Goal: Task Accomplishment & Management: Complete application form

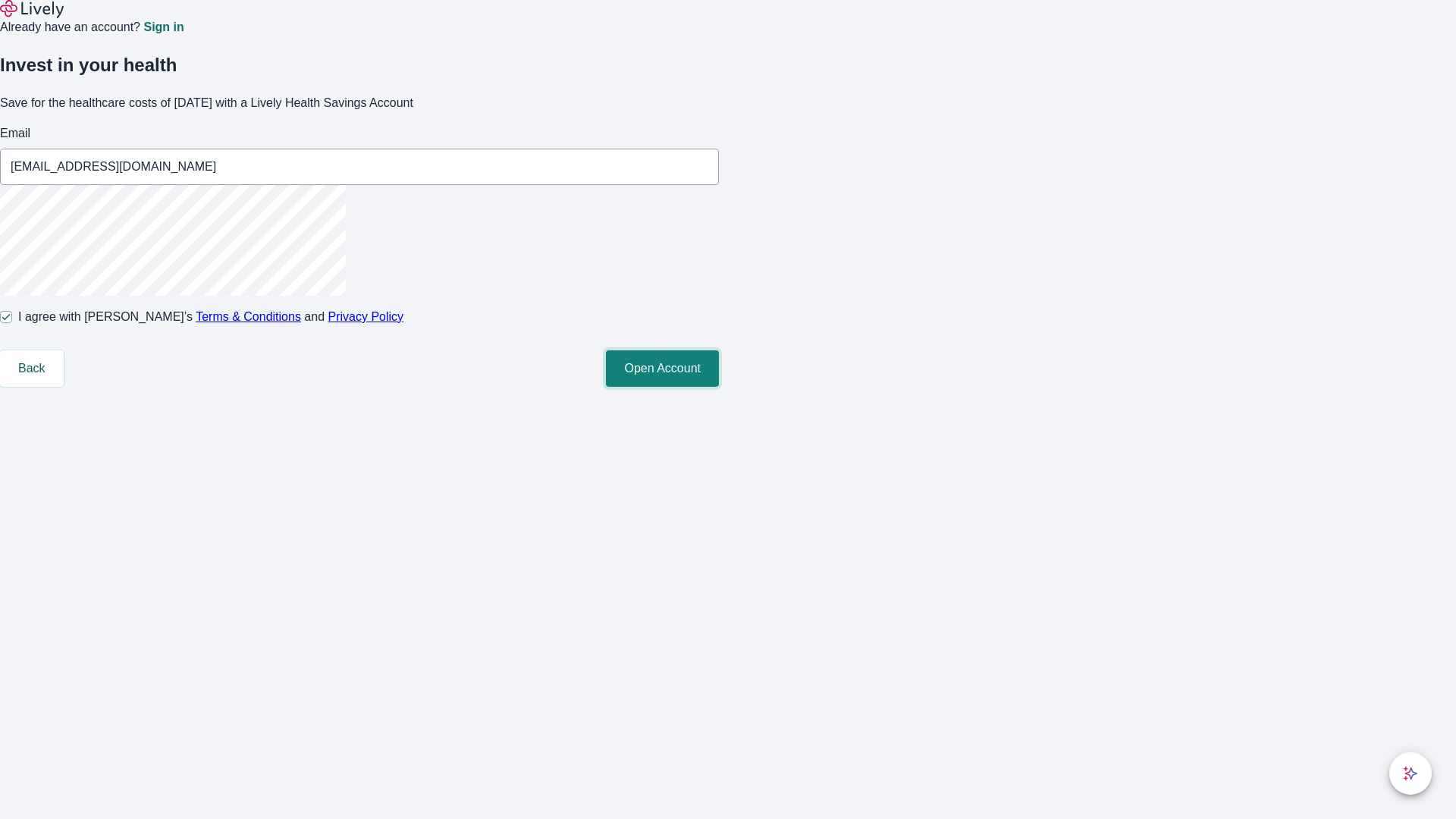
click at [719, 387] on button "Open Account" at bounding box center [662, 369] width 113 height 37
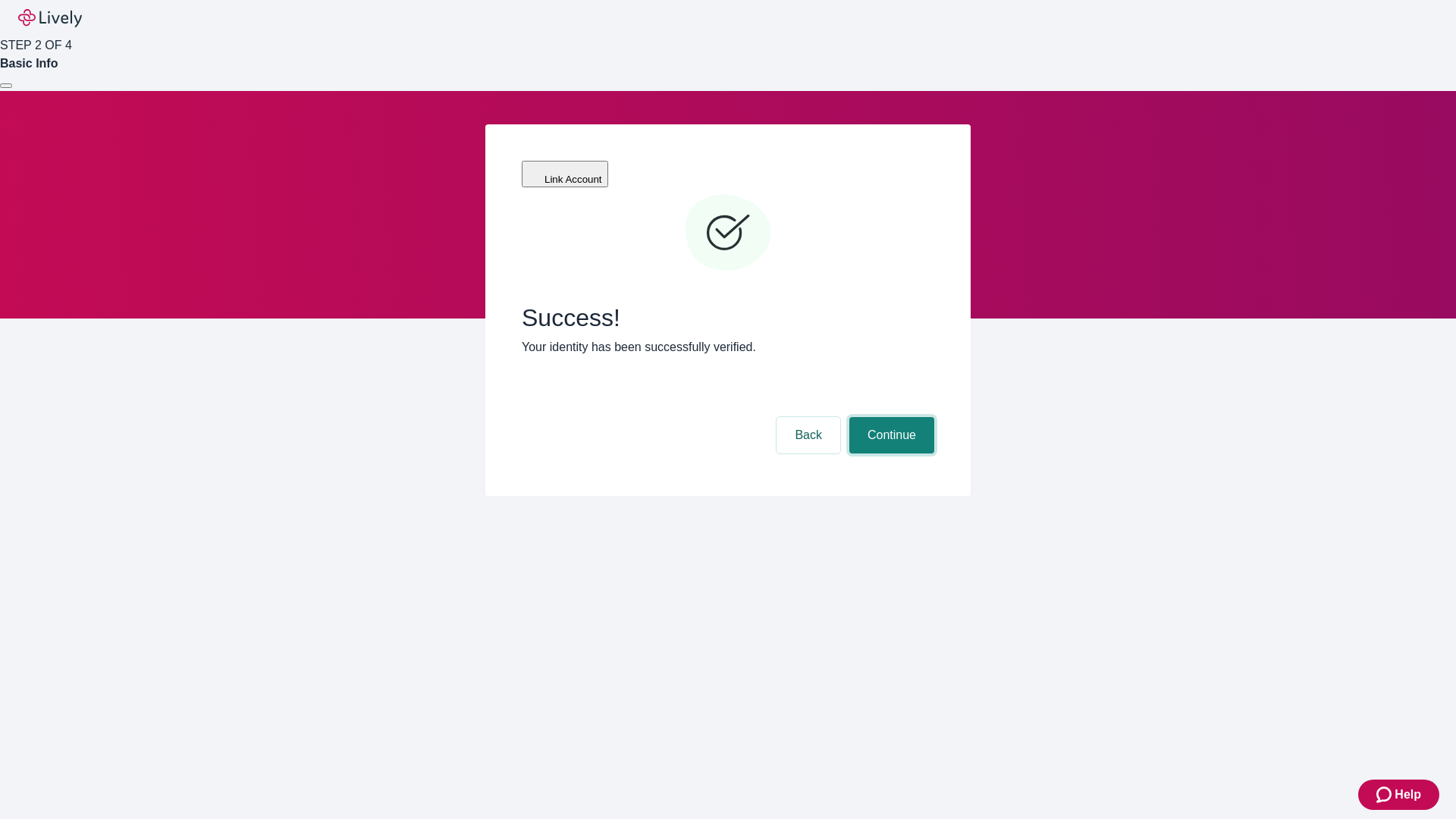
click at [889, 417] on button "Continue" at bounding box center [892, 436] width 85 height 37
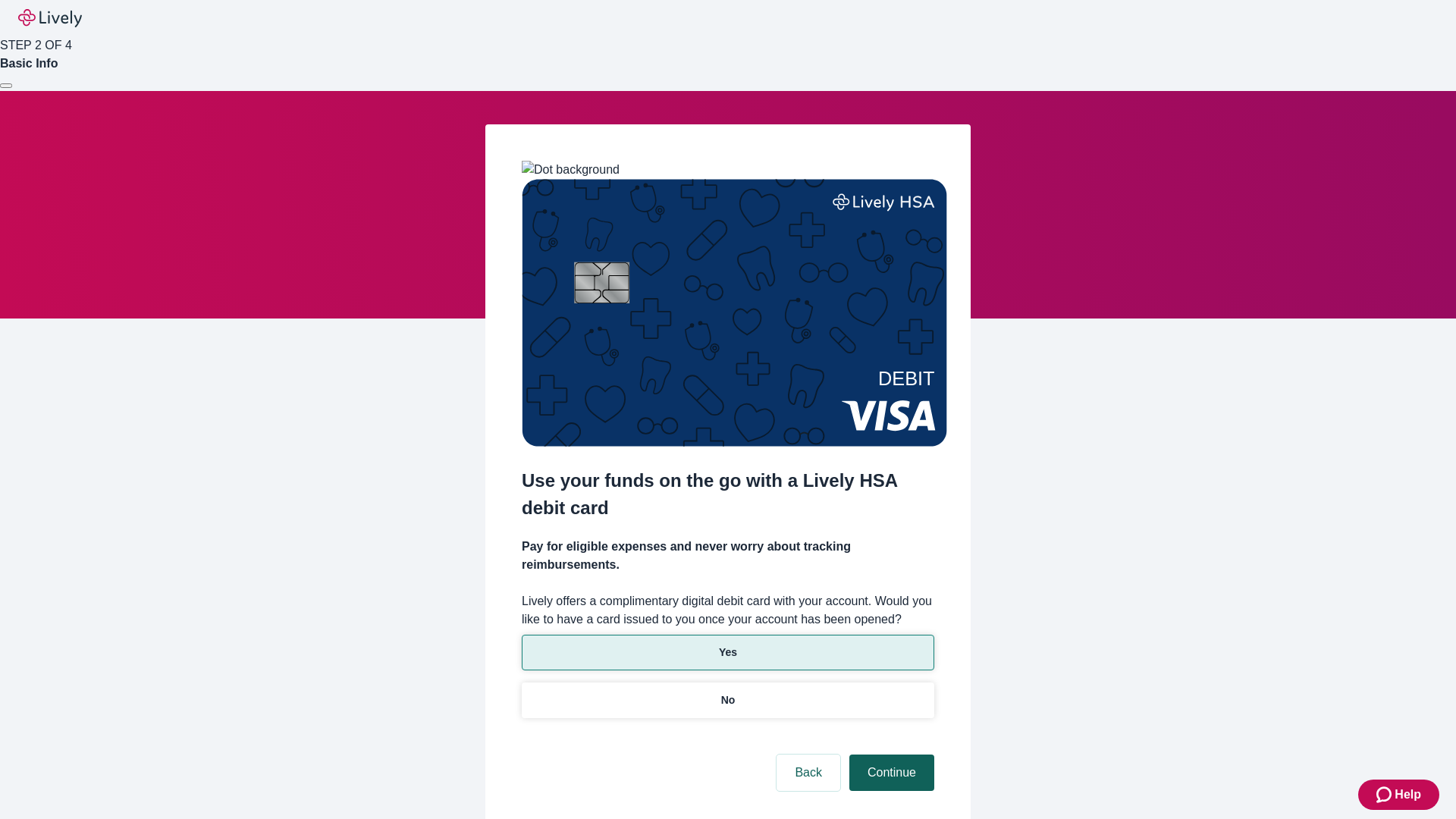
click at [727, 692] on p "No" at bounding box center [728, 700] width 15 height 16
click at [889, 755] on button "Continue" at bounding box center [892, 773] width 85 height 37
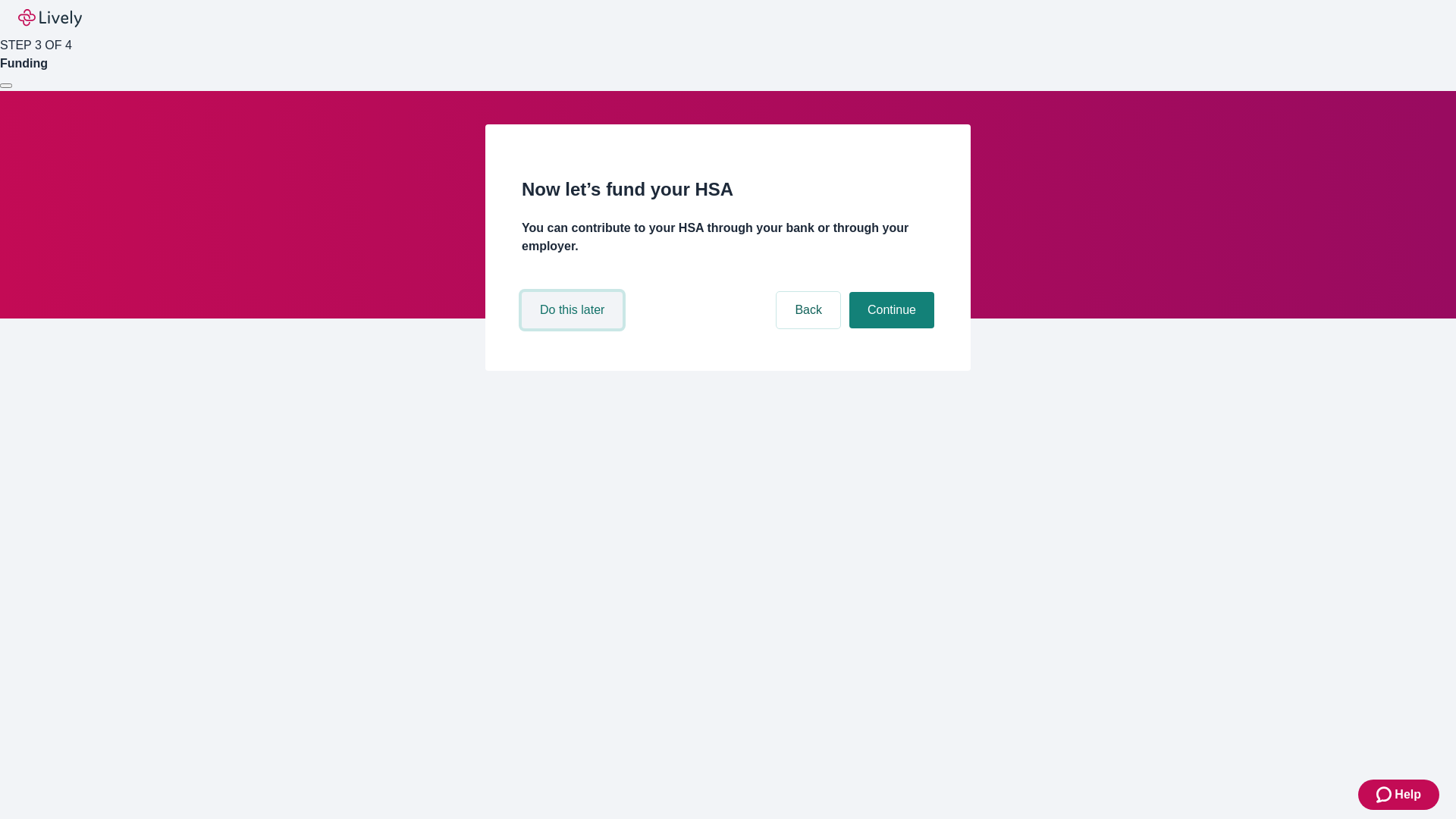
click at [574, 329] on button "Do this later" at bounding box center [572, 310] width 101 height 37
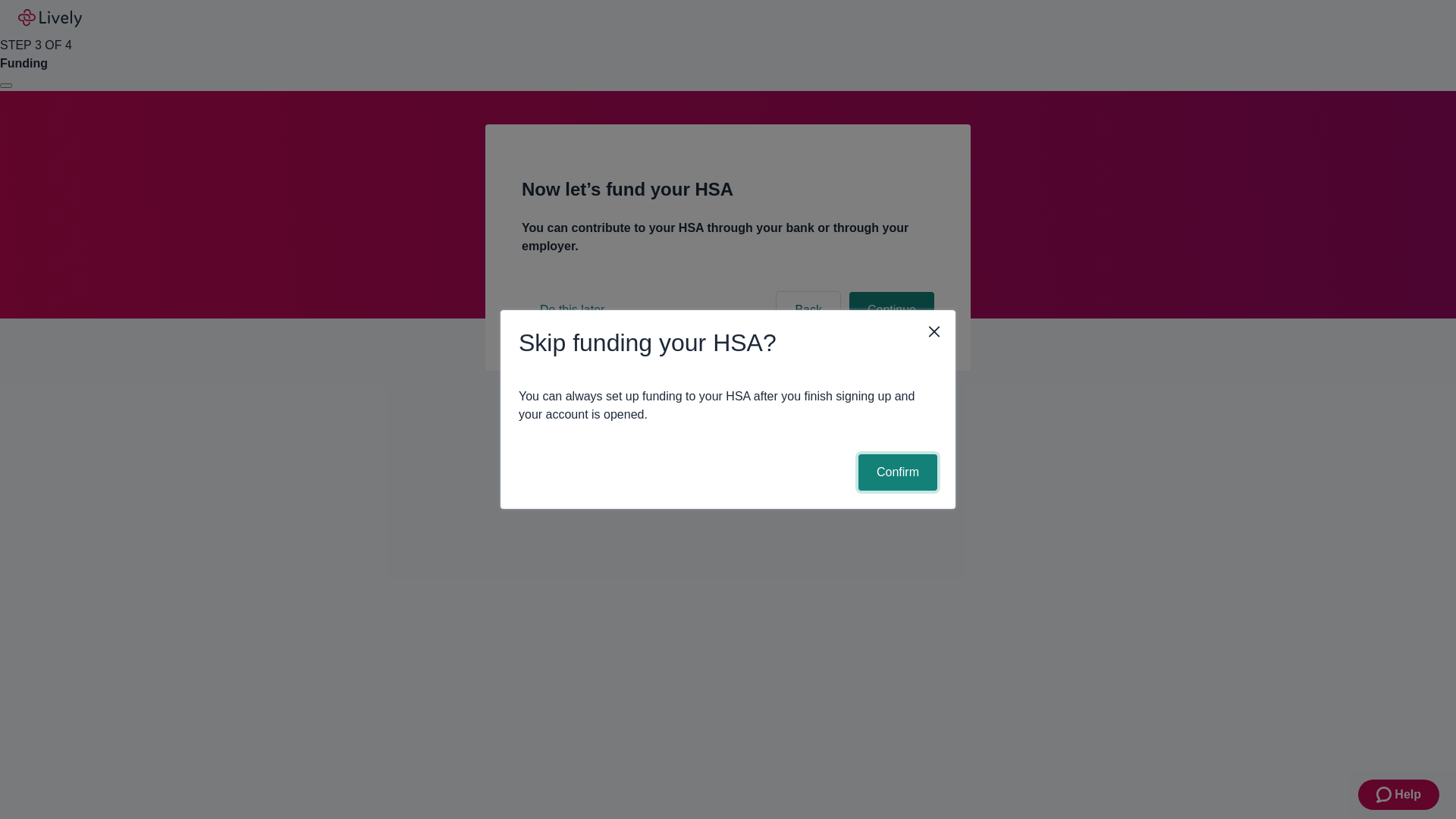
click at [895, 472] on button "Confirm" at bounding box center [897, 472] width 79 height 37
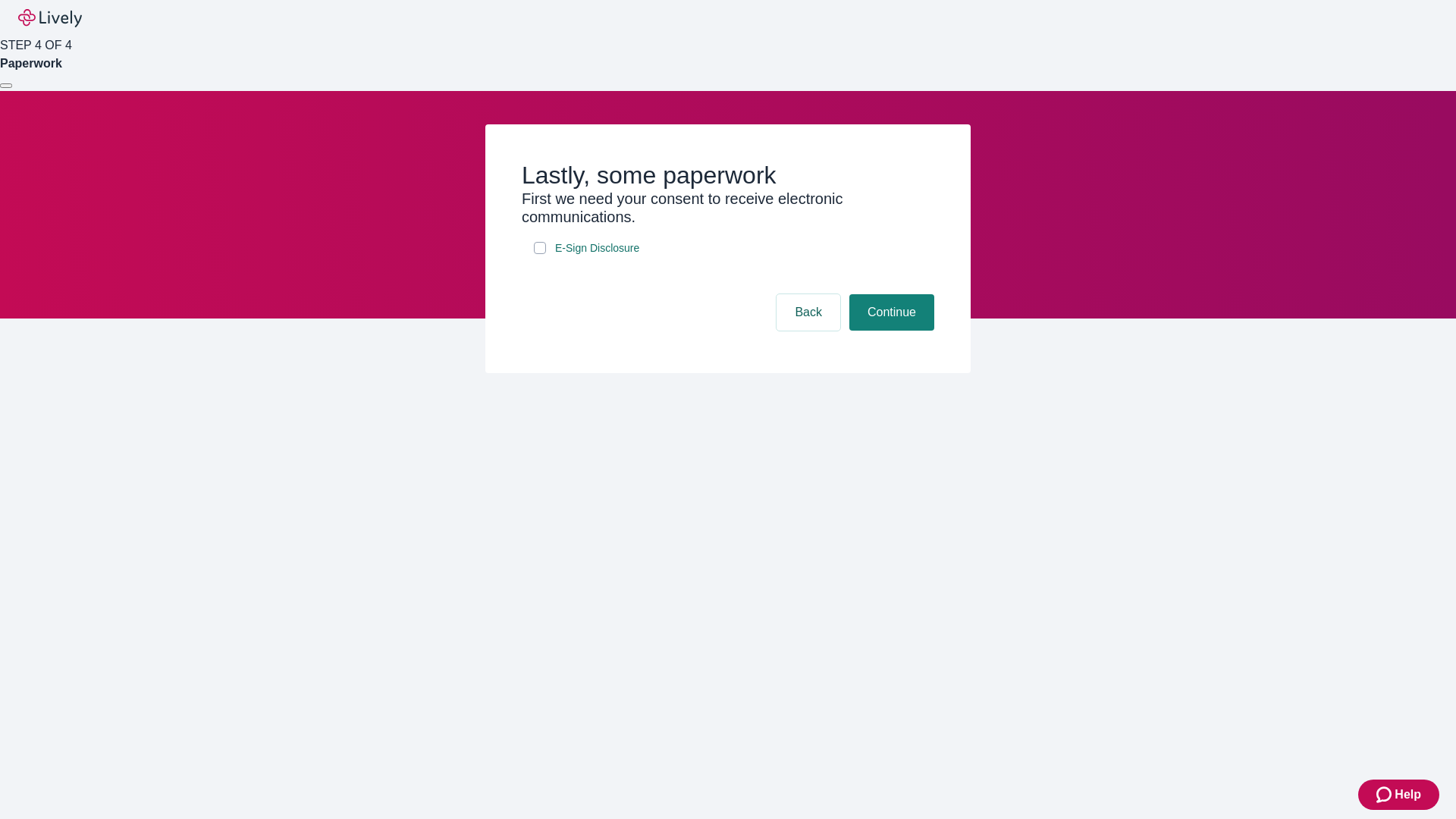
click at [540, 254] on input "E-Sign Disclosure" at bounding box center [540, 248] width 12 height 12
checkbox input "true"
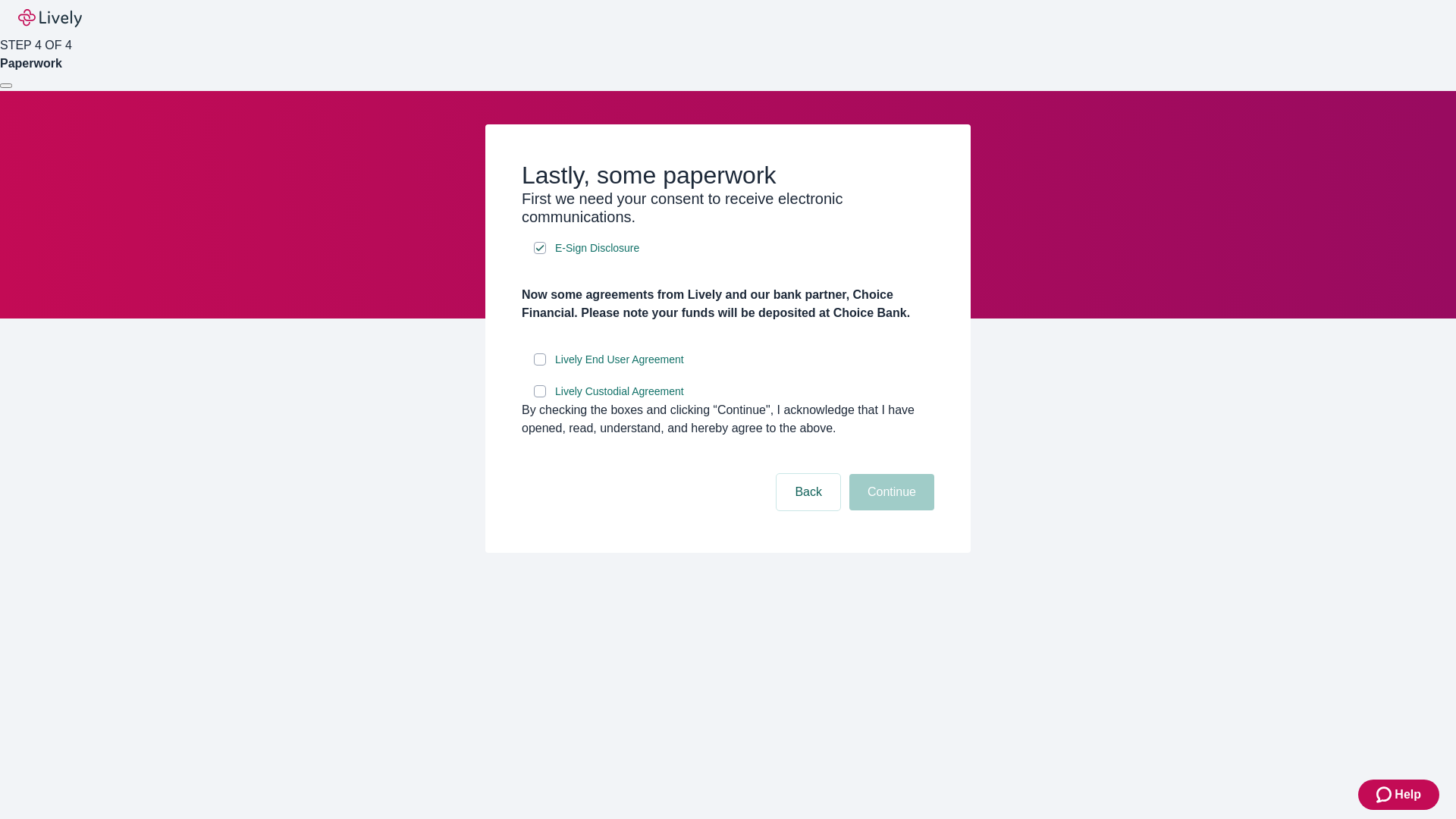
click at [540, 365] on input "Lively End User Agreement" at bounding box center [540, 359] width 12 height 12
checkbox input "true"
click at [540, 397] on input "Lively Custodial Agreement" at bounding box center [540, 391] width 12 height 12
checkbox input "true"
click at [889, 510] on button "Continue" at bounding box center [892, 492] width 85 height 37
